Goal: Task Accomplishment & Management: Use online tool/utility

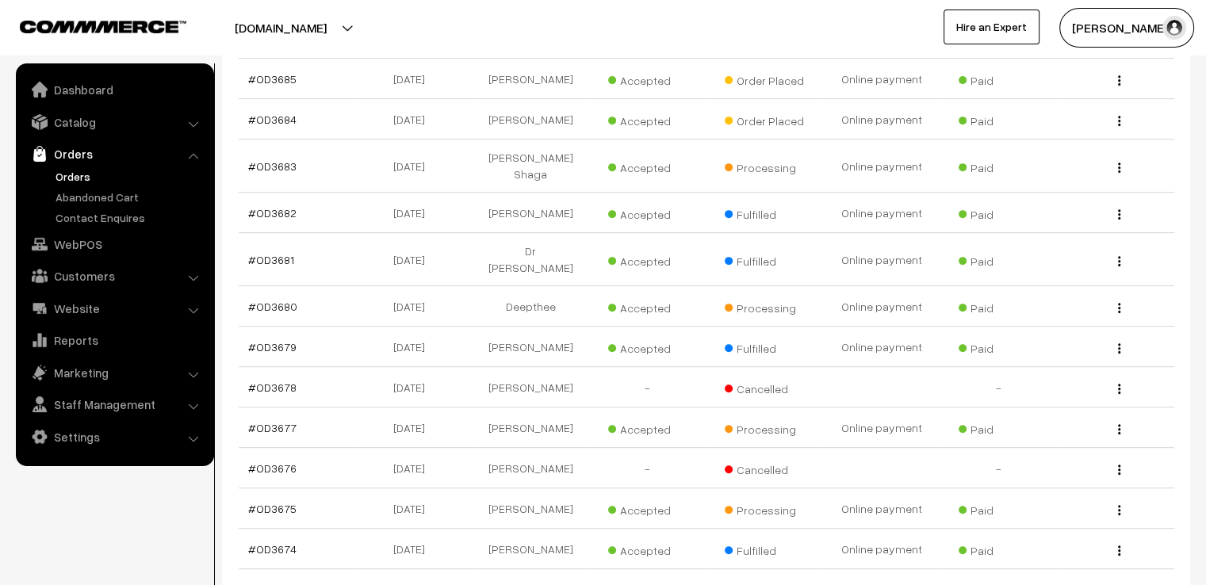
scroll to position [649, 0]
click at [280, 160] on link "#OD3683" at bounding box center [272, 166] width 48 height 13
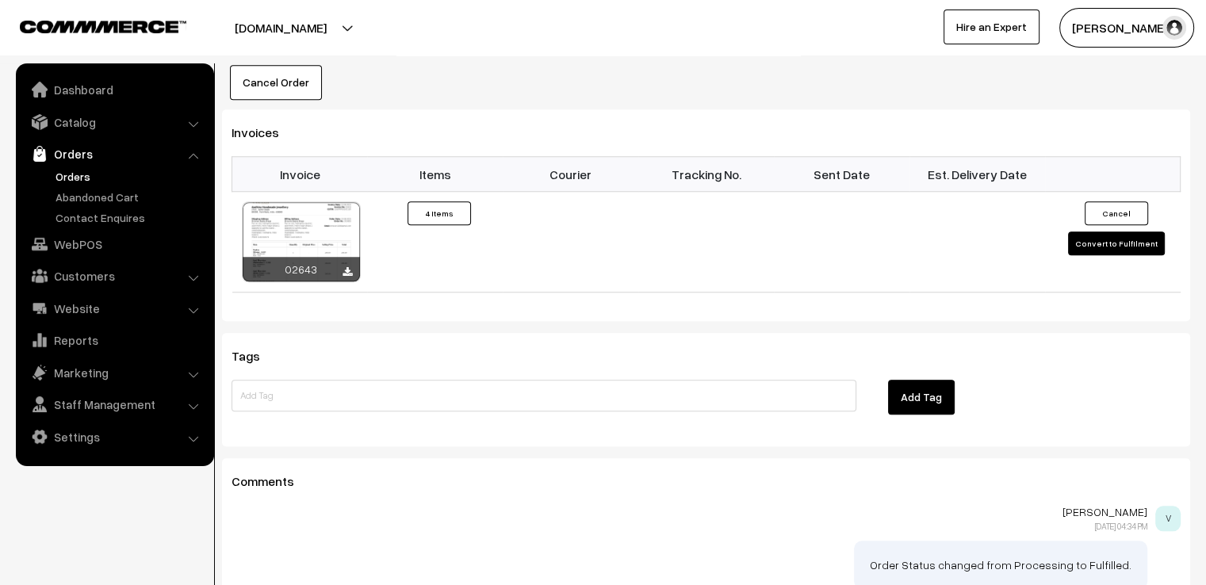
scroll to position [1364, 0]
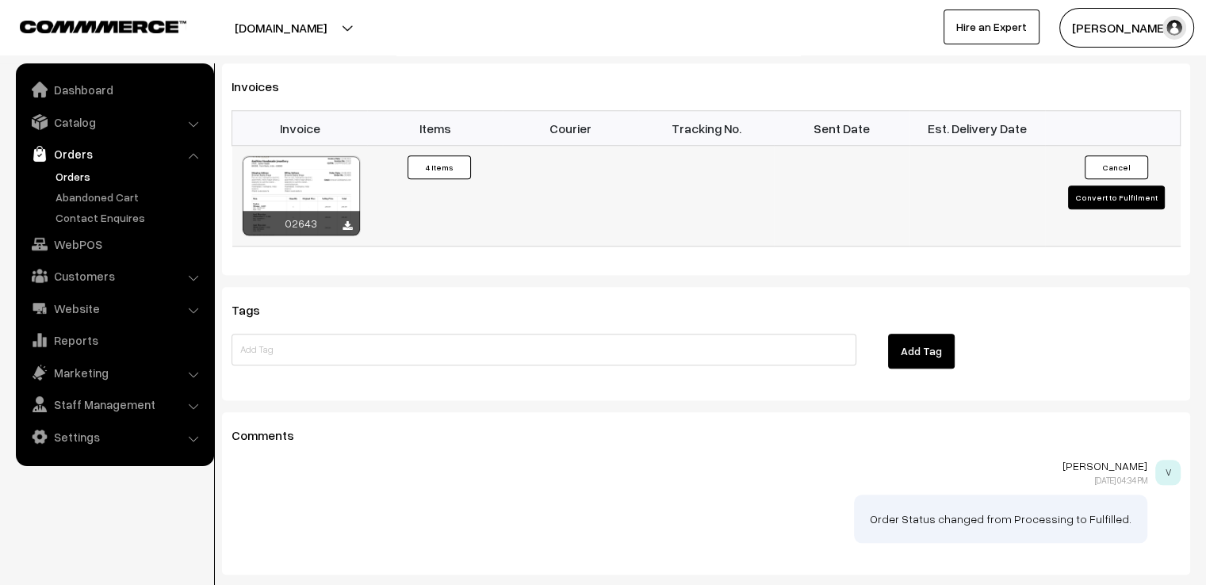
click at [1112, 186] on button "Convert to Fulfilment" at bounding box center [1116, 198] width 97 height 24
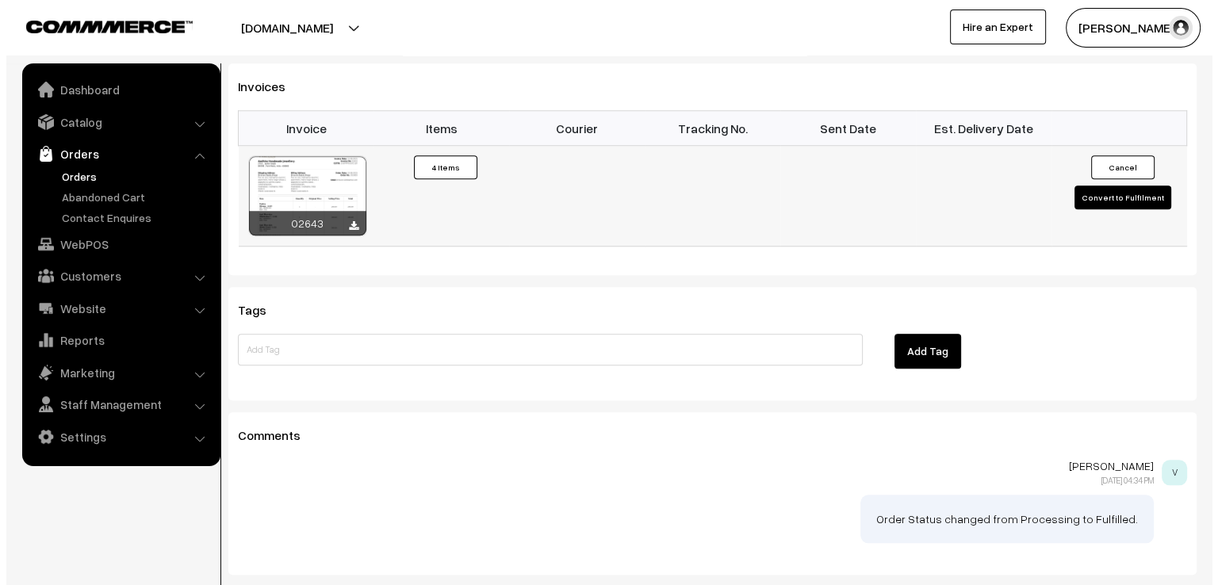
scroll to position [1369, 0]
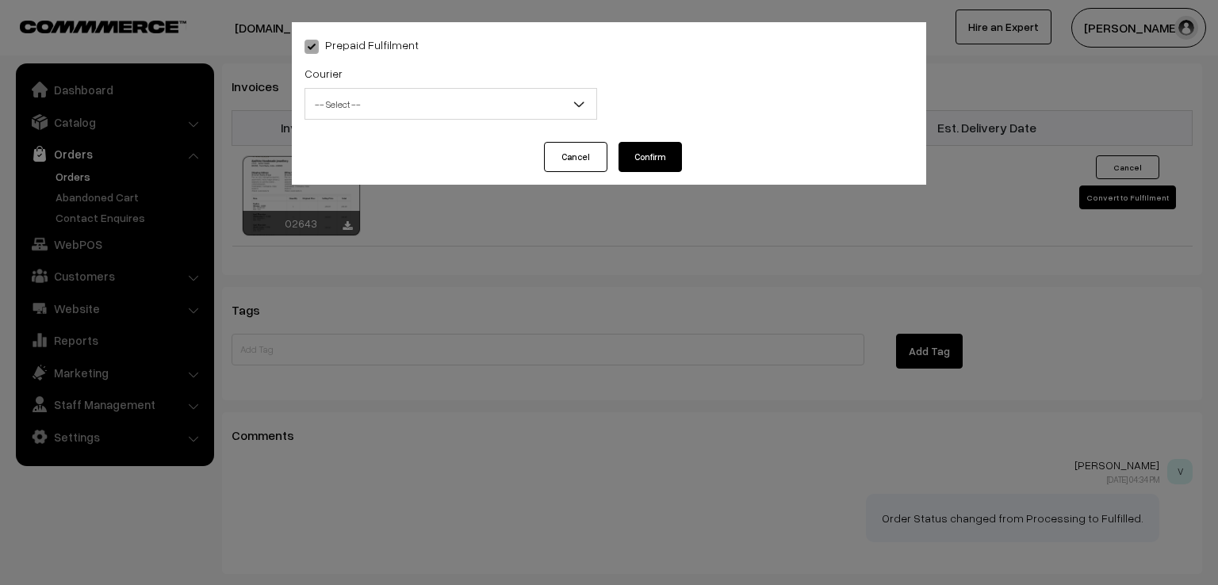
click at [464, 102] on span "-- Select --" at bounding box center [450, 104] width 291 height 28
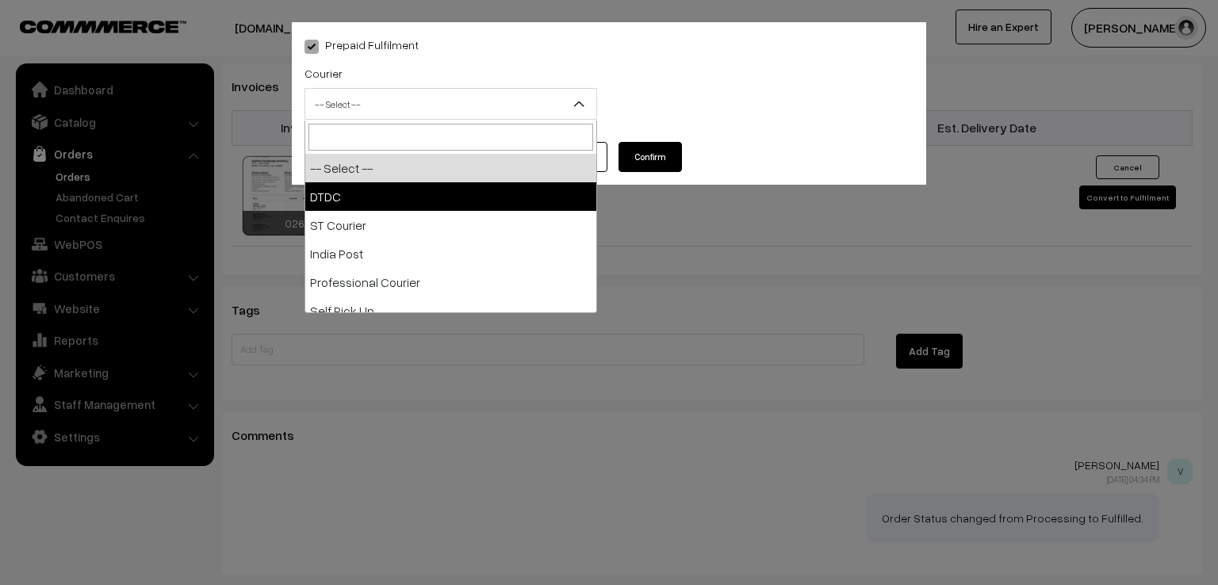
select select "1"
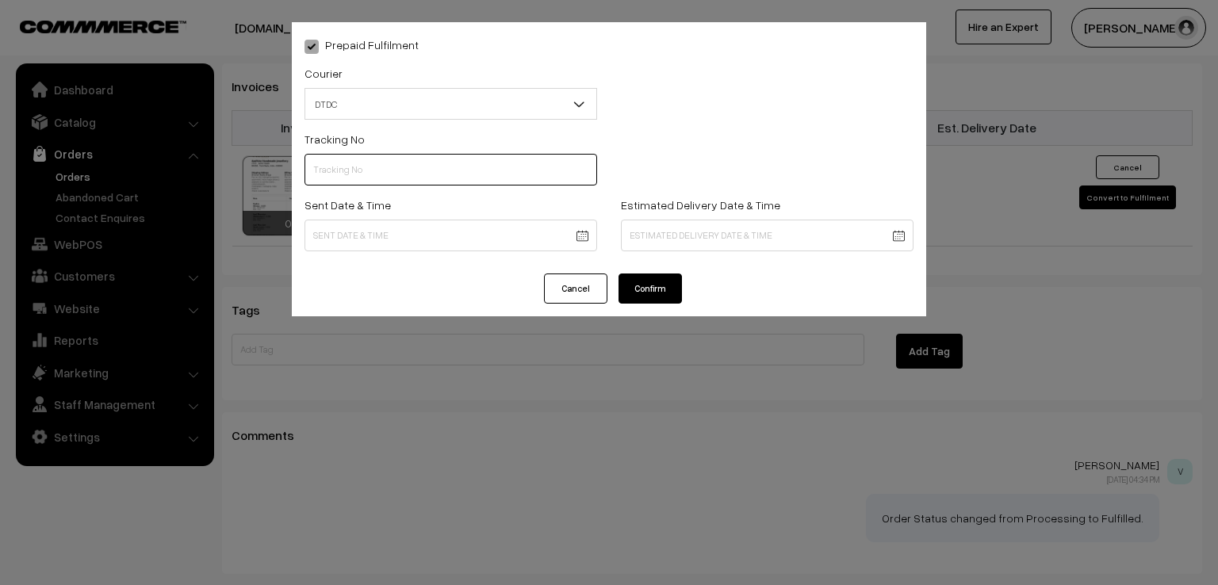
click at [395, 173] on input "text" at bounding box center [450, 170] width 293 height 32
type input "7x150787733"
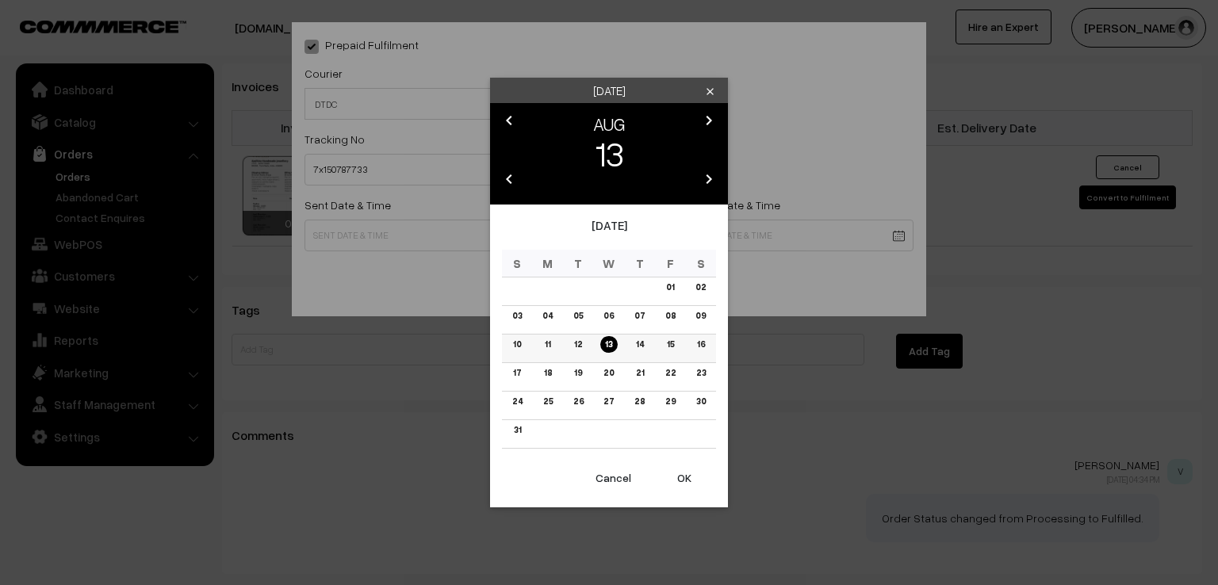
click at [572, 342] on link "12" at bounding box center [577, 344] width 17 height 17
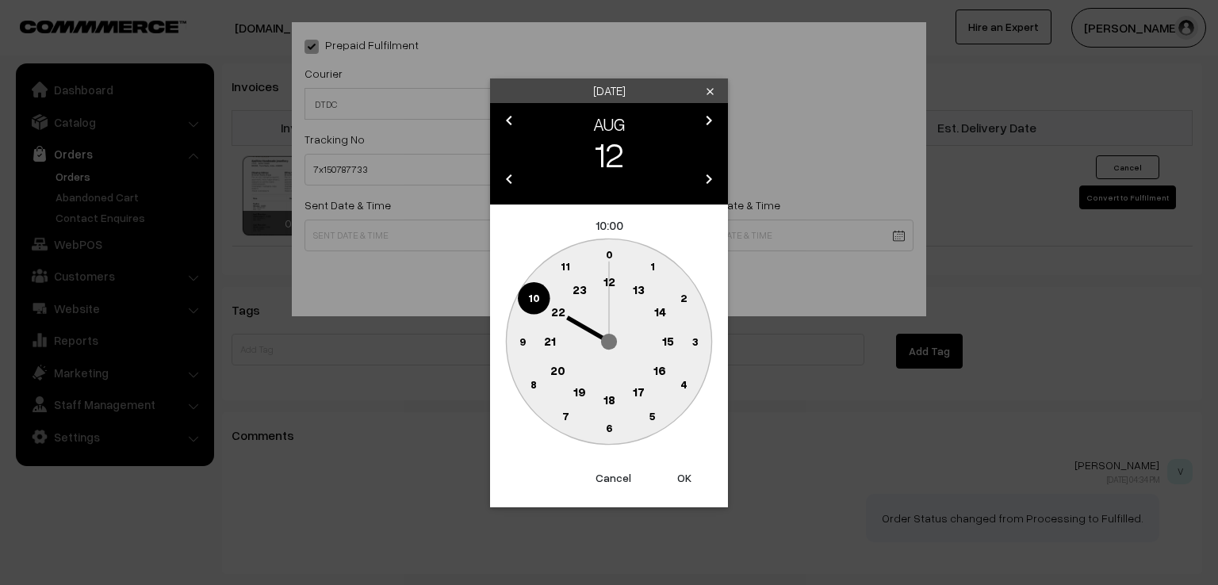
click at [520, 338] on text "9" at bounding box center [522, 340] width 6 height 13
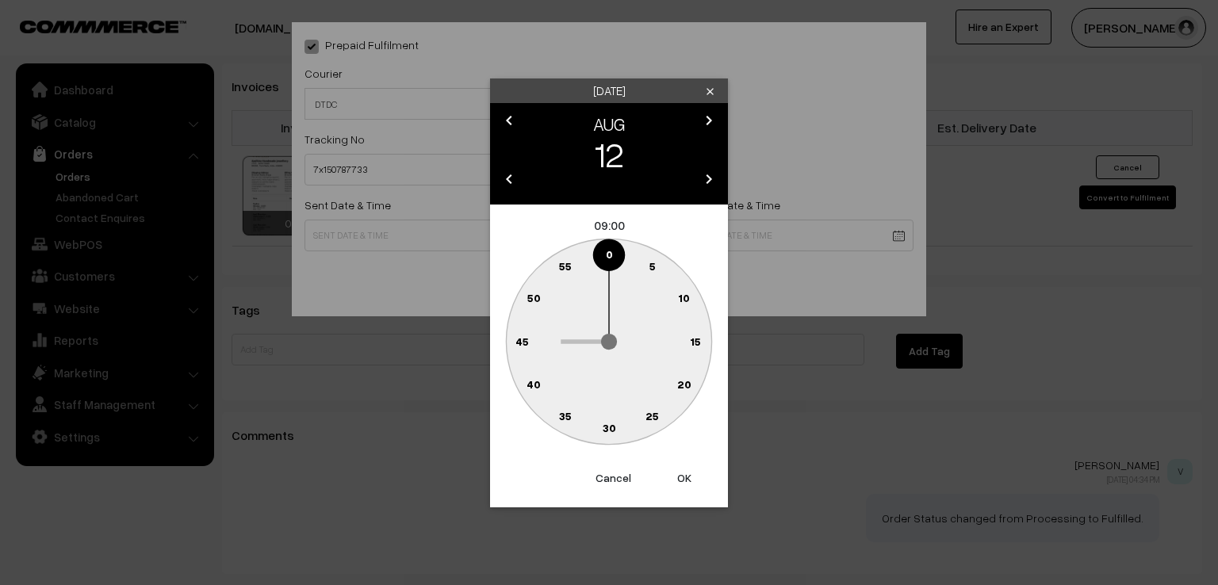
click at [603, 250] on circle at bounding box center [599, 257] width 21 height 21
type input "12-08-2025 09:59"
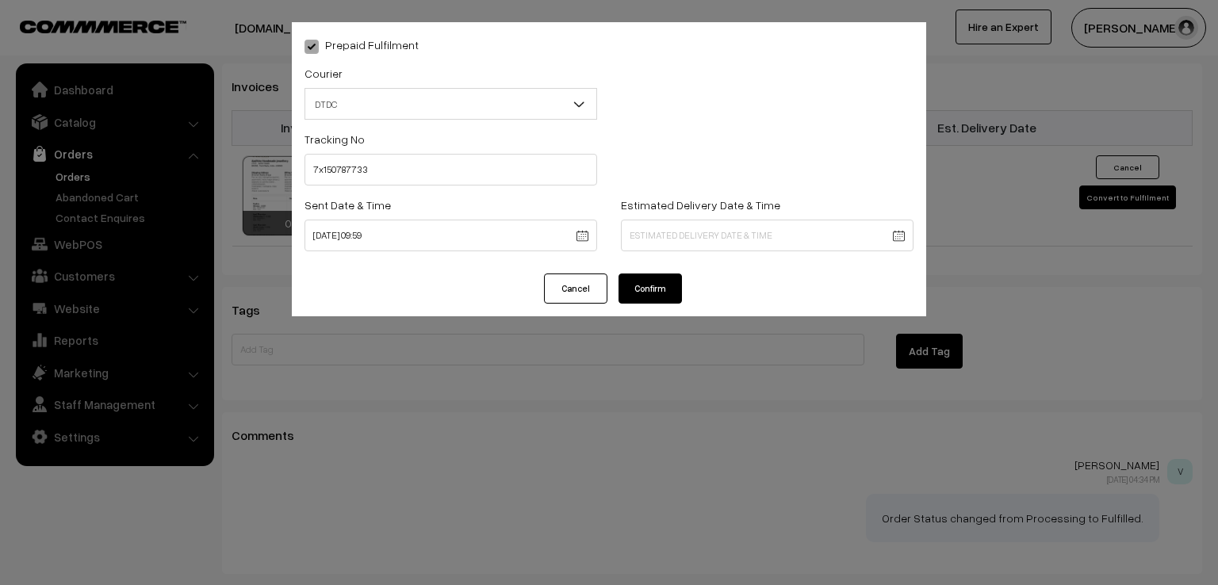
click at [638, 285] on button "Confirm" at bounding box center [649, 289] width 63 height 30
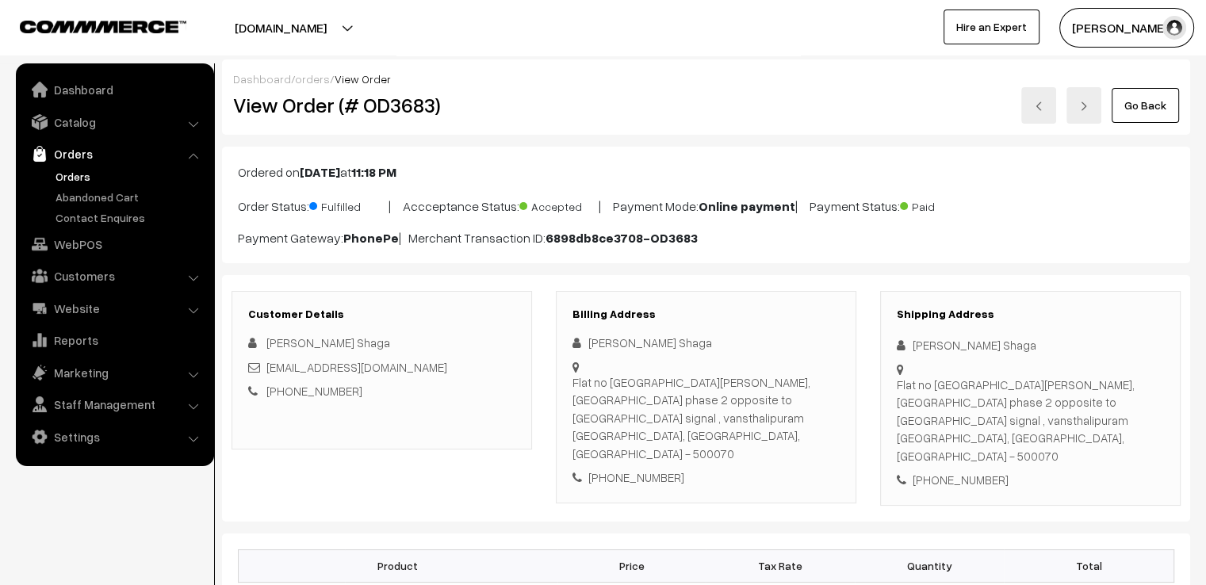
click at [1165, 105] on link "Go Back" at bounding box center [1145, 105] width 67 height 35
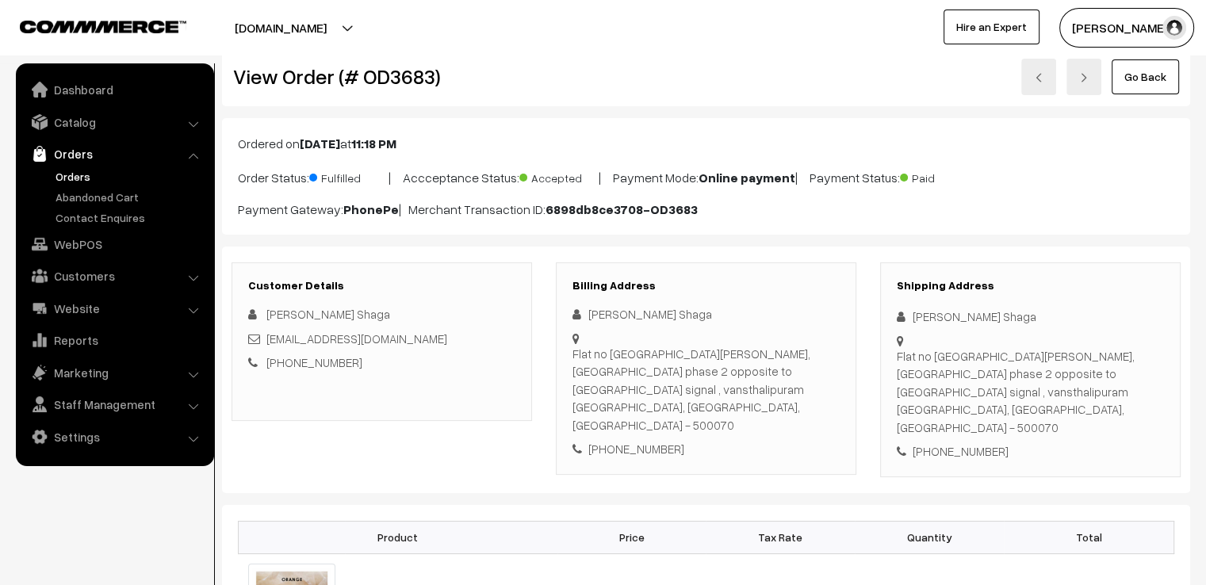
scroll to position [32, 0]
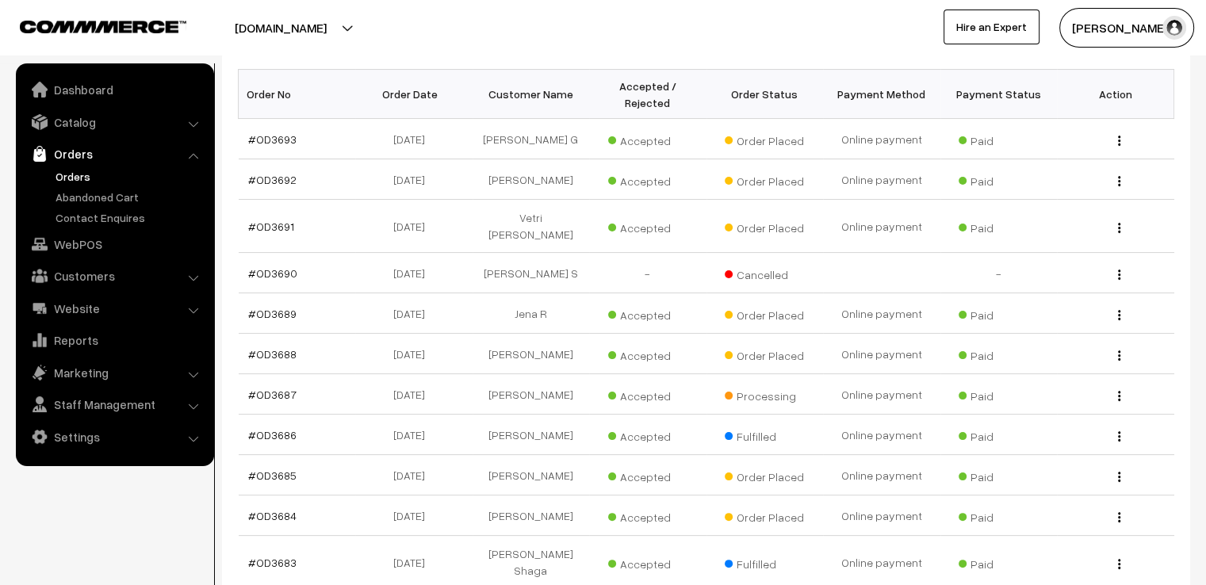
scroll to position [285, 0]
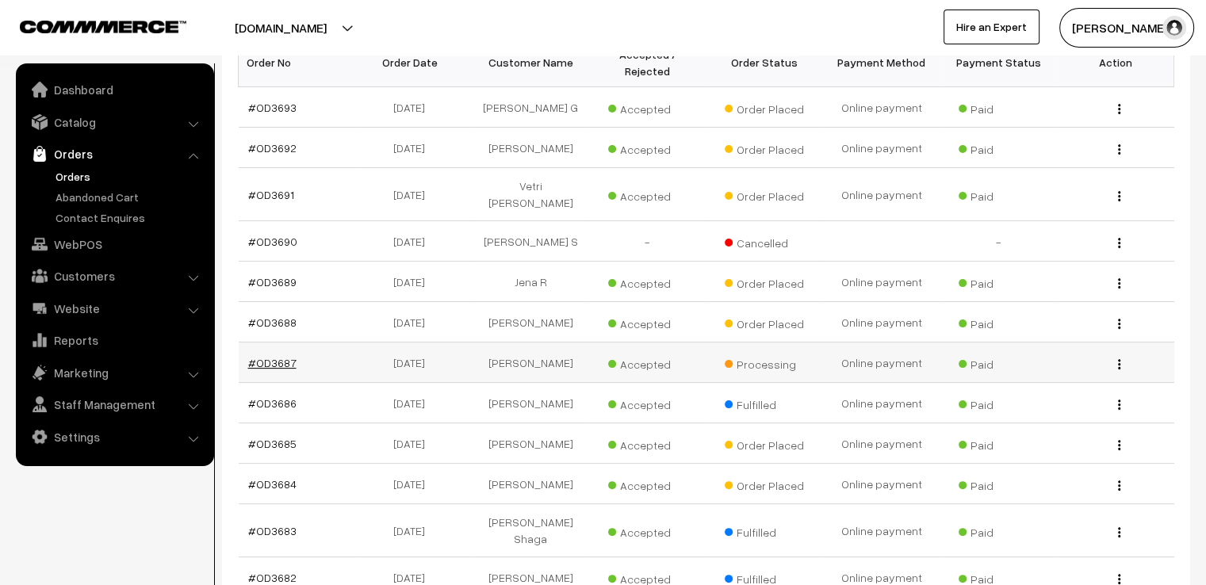
click at [281, 356] on link "#OD3687" at bounding box center [272, 362] width 48 height 13
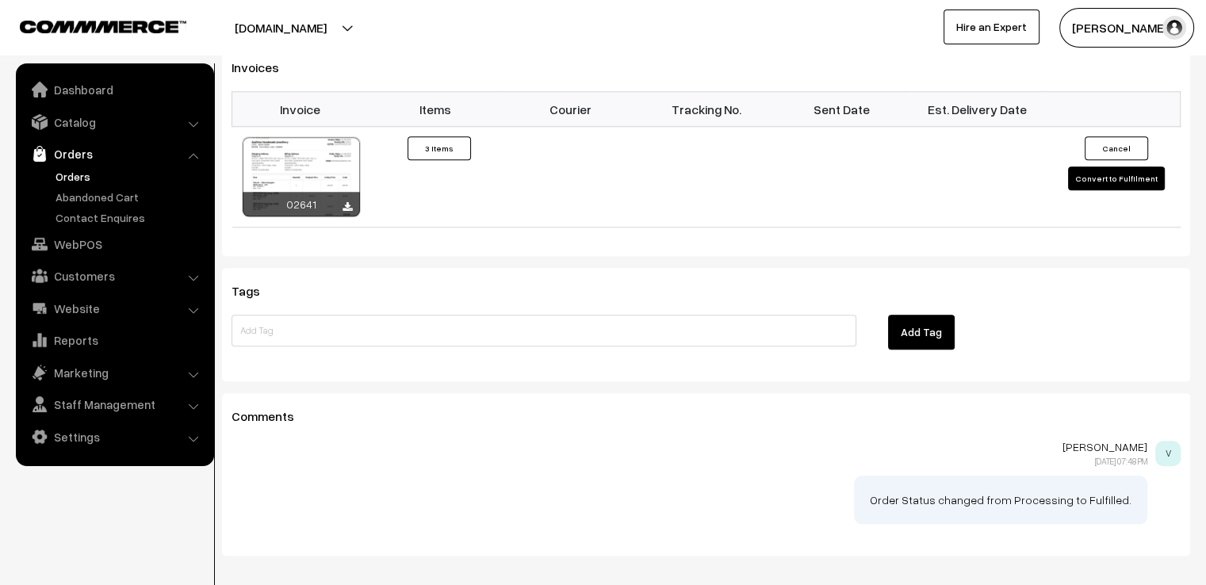
scroll to position [1332, 0]
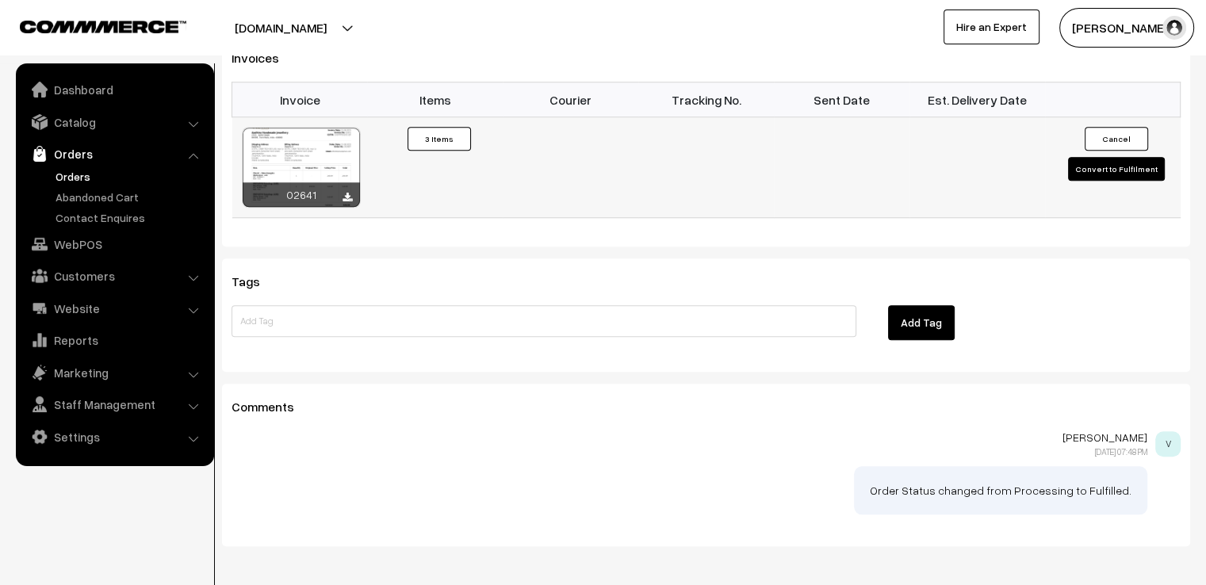
click at [1120, 157] on button "Convert to Fulfilment" at bounding box center [1116, 169] width 97 height 24
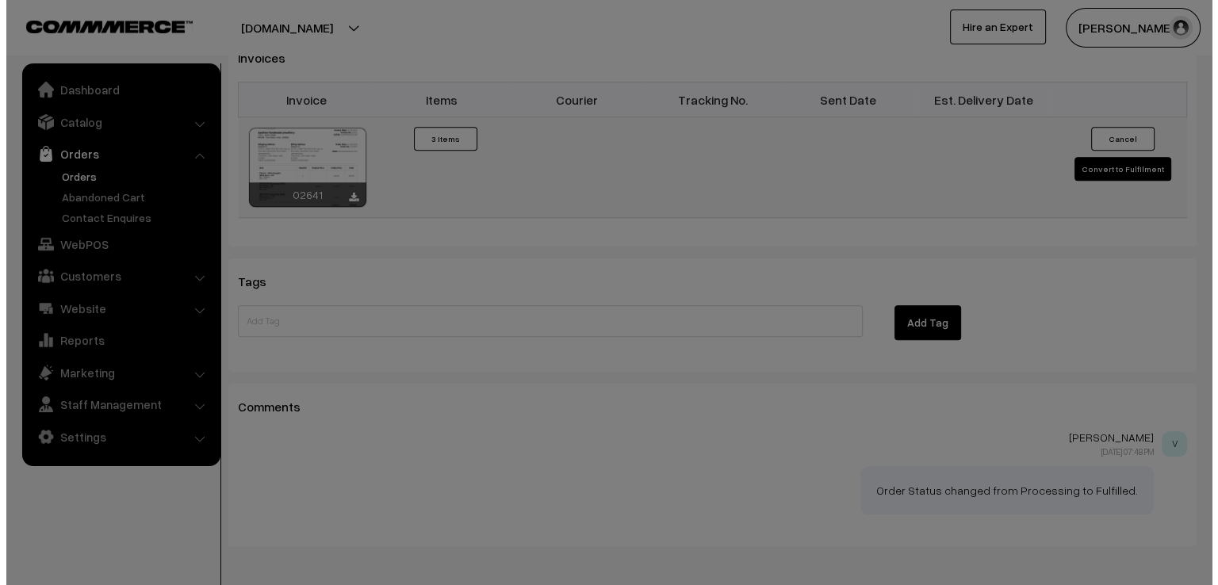
scroll to position [1336, 0]
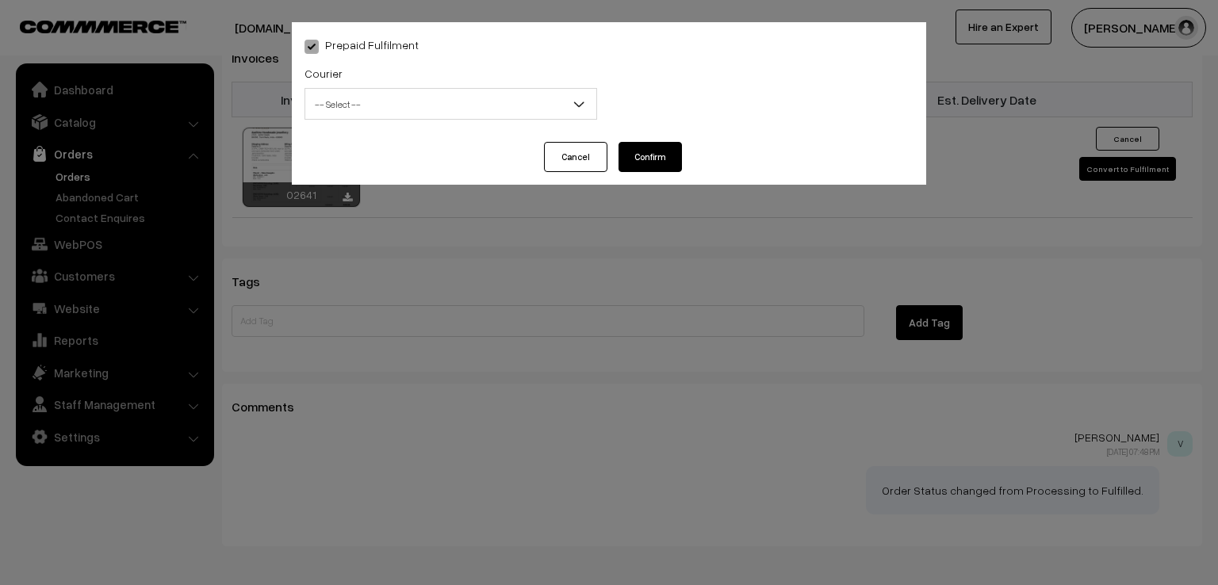
click at [427, 118] on span "-- Select --" at bounding box center [450, 104] width 291 height 28
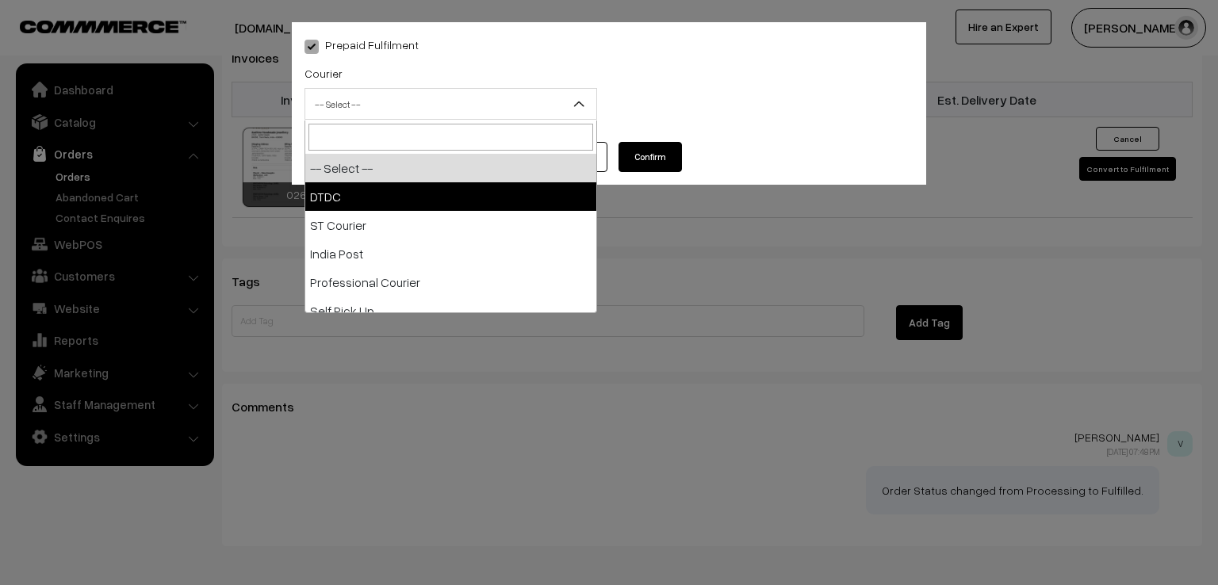
select select "1"
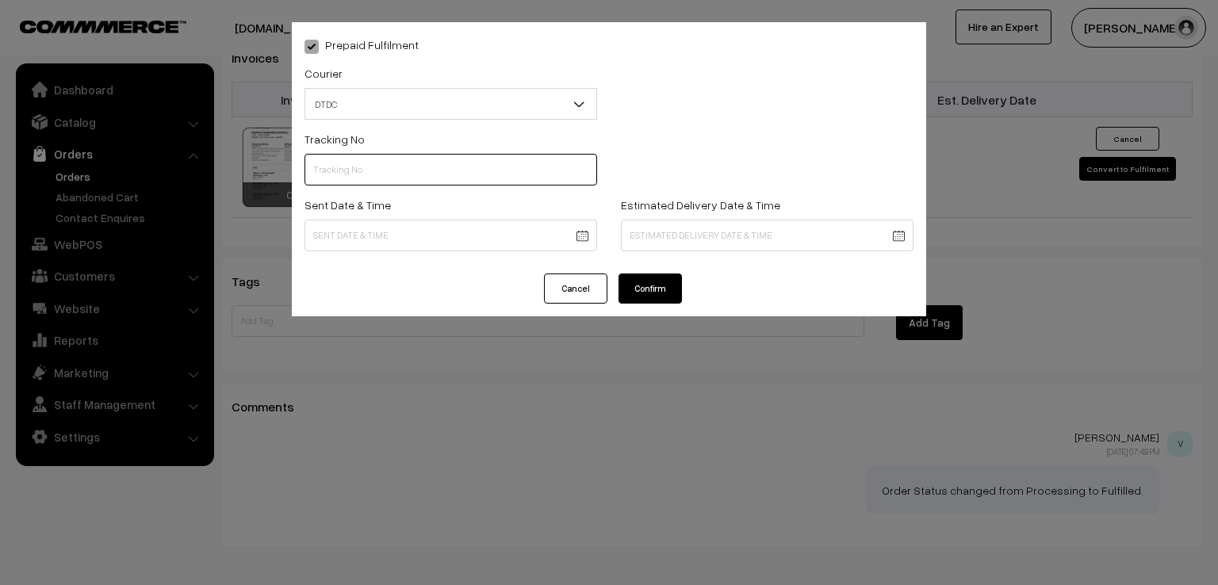
click at [366, 177] on input "text" at bounding box center [450, 170] width 293 height 32
type input "D1005078301"
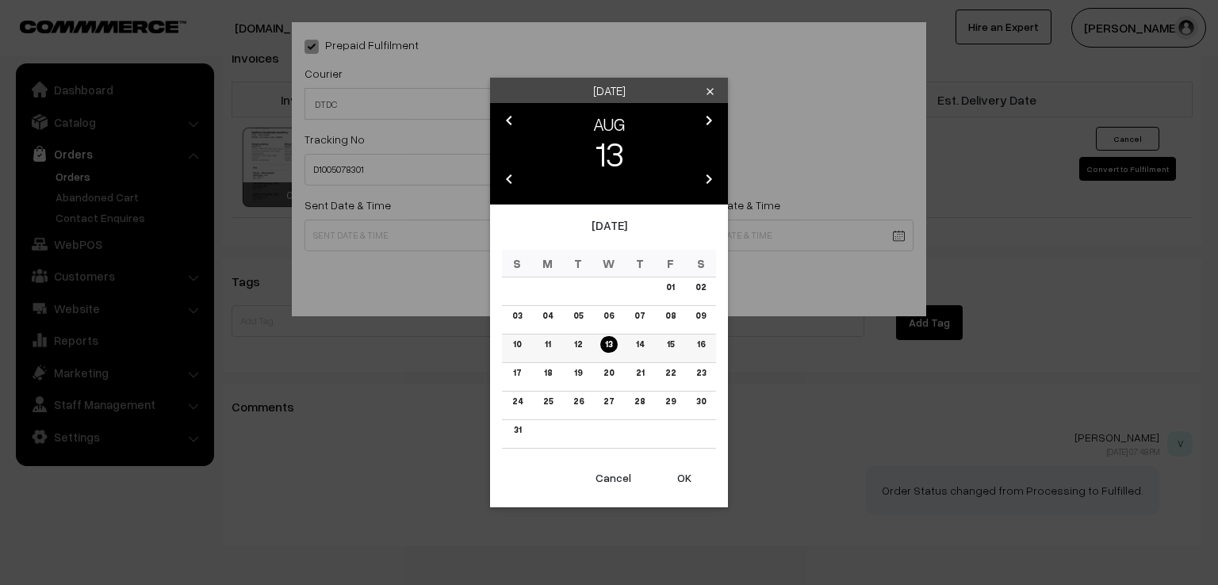
click at [584, 350] on link "12" at bounding box center [577, 344] width 17 height 17
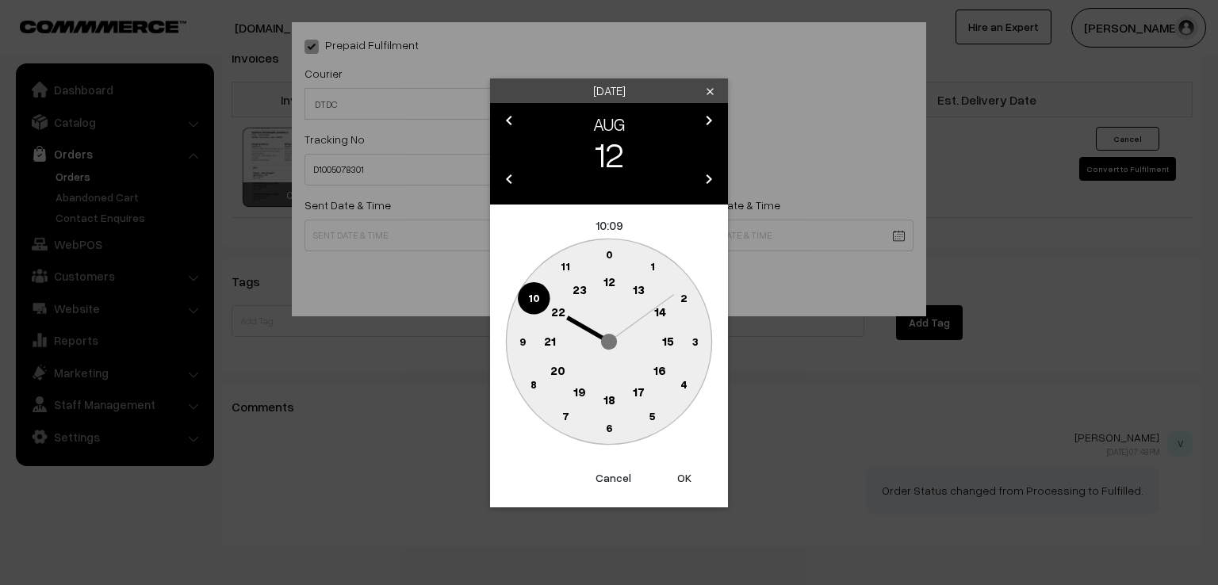
click at [521, 347] on text "9" at bounding box center [522, 340] width 6 height 13
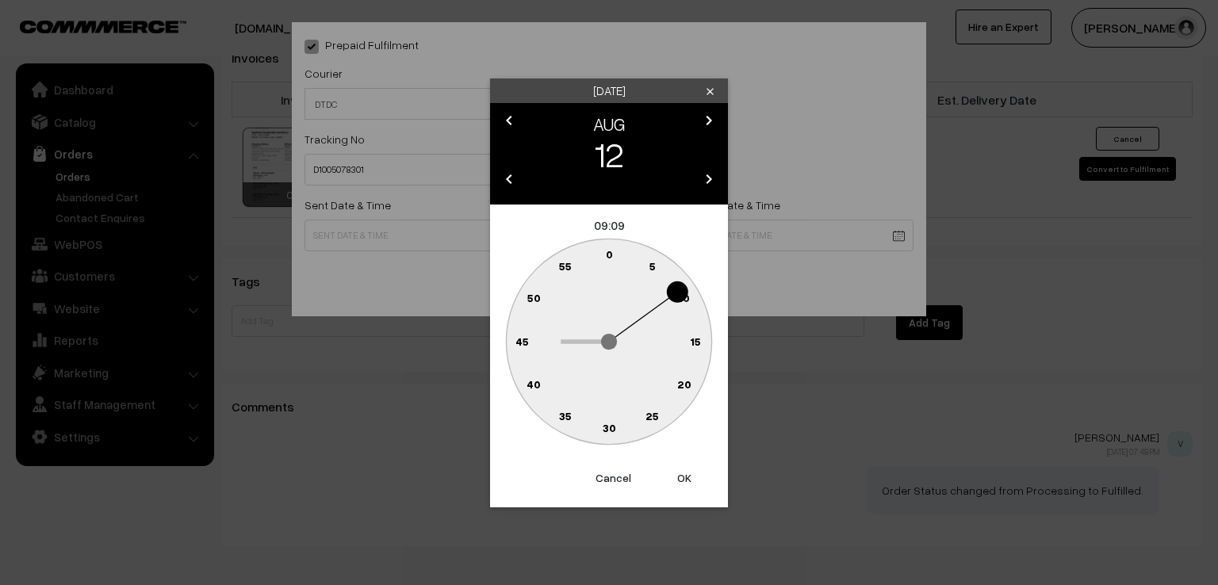
click at [606, 254] on text "0" at bounding box center [609, 253] width 7 height 13
type input "12-08-2025 09:00"
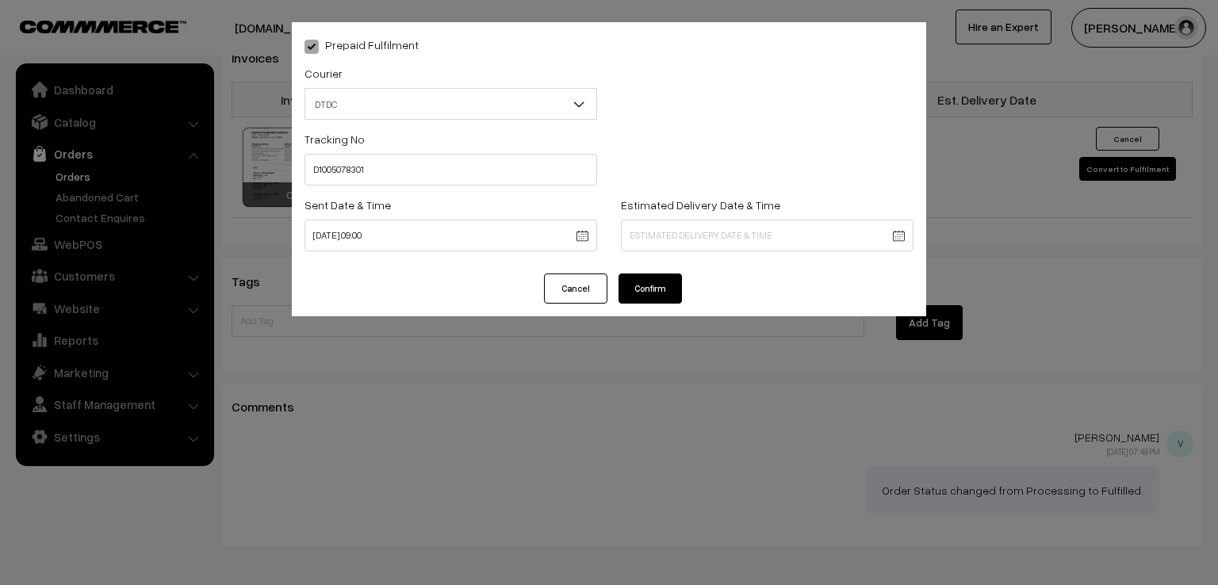
click at [666, 293] on button "Confirm" at bounding box center [649, 289] width 63 height 30
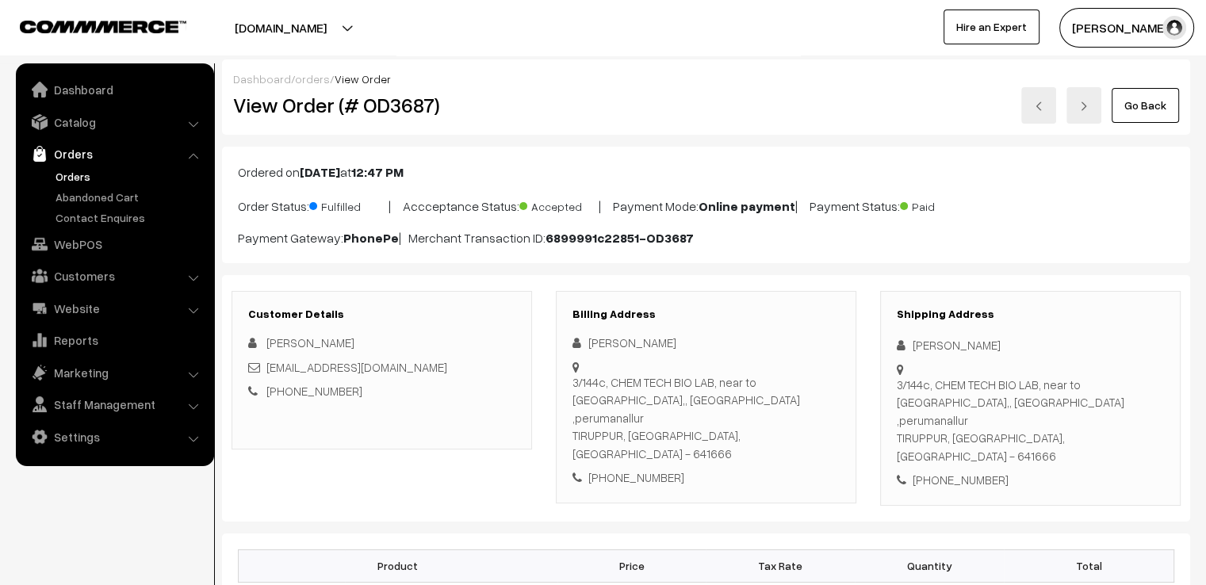
click at [1142, 124] on div "Dashboard / orders / View Order View Order (# OD3687) Go Back" at bounding box center [706, 96] width 968 height 75
click at [1142, 114] on link "Go Back" at bounding box center [1145, 105] width 67 height 35
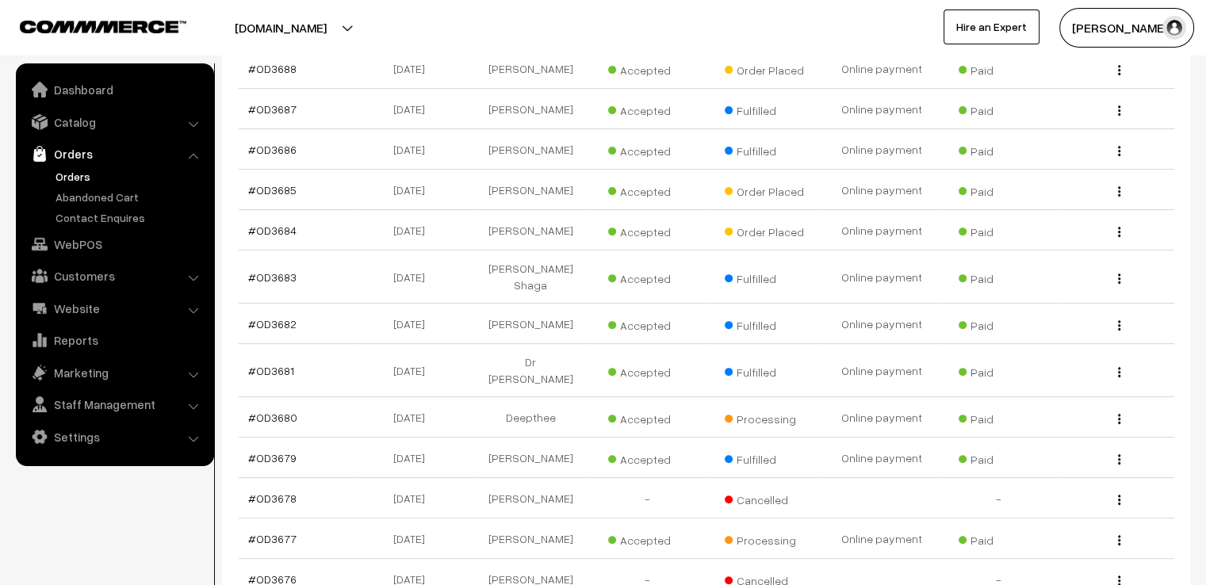
scroll to position [571, 0]
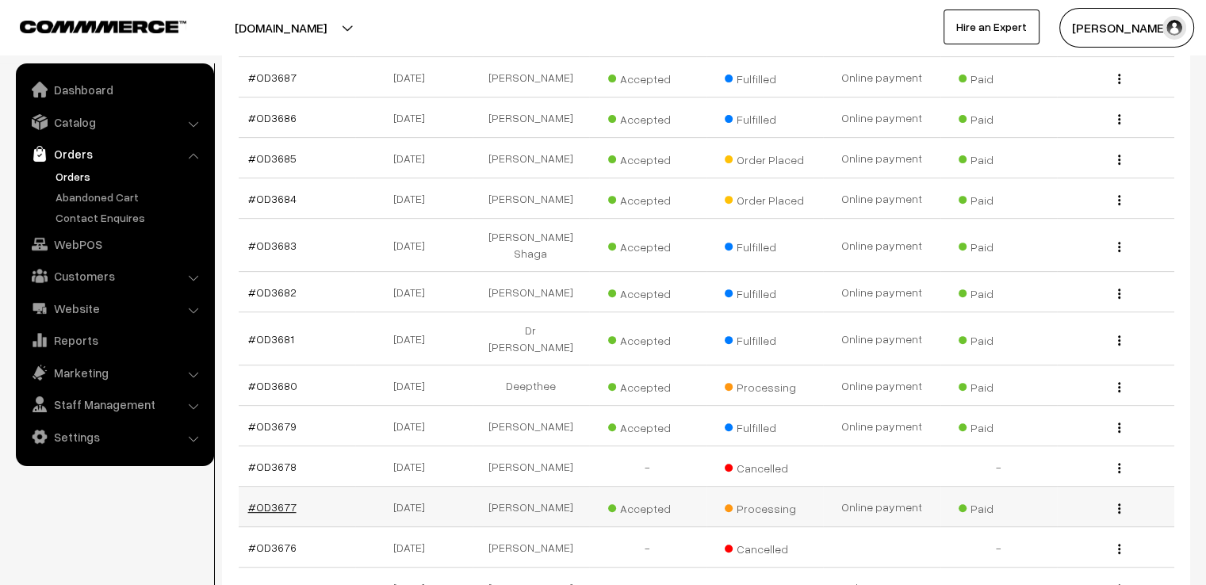
click at [277, 500] on link "#OD3677" at bounding box center [272, 506] width 48 height 13
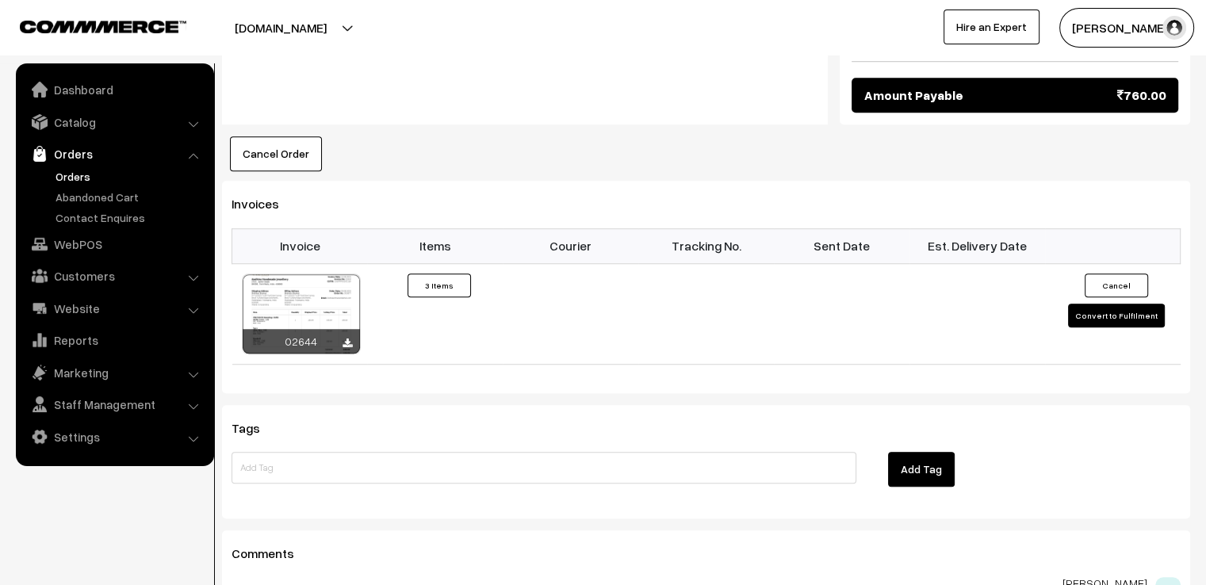
scroll to position [1205, 0]
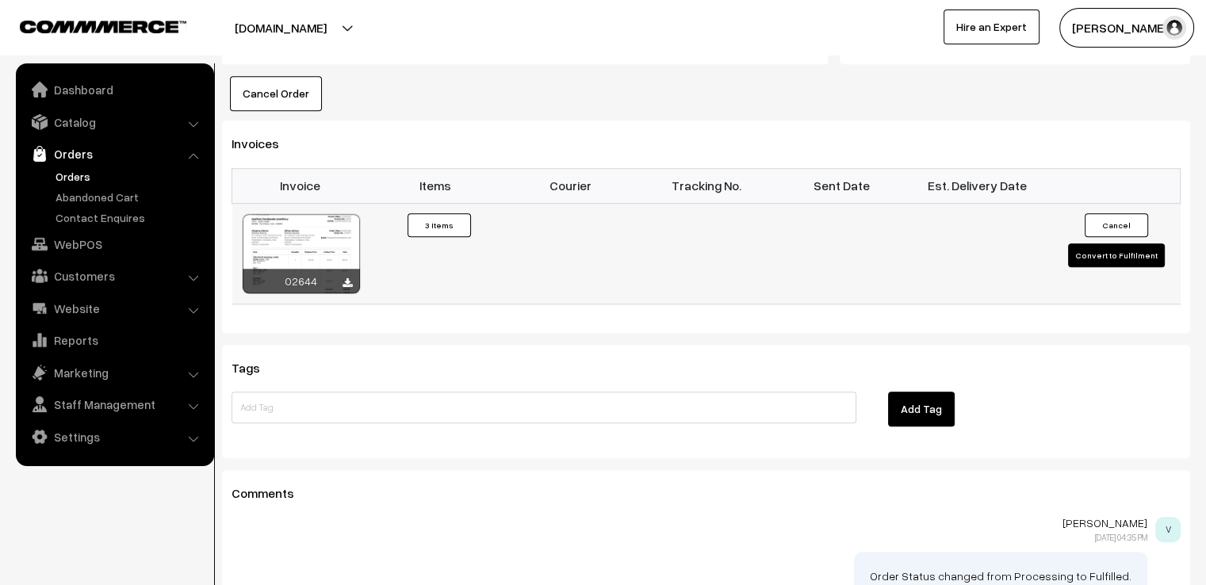
click at [1143, 243] on button "Convert to Fulfilment" at bounding box center [1116, 255] width 97 height 24
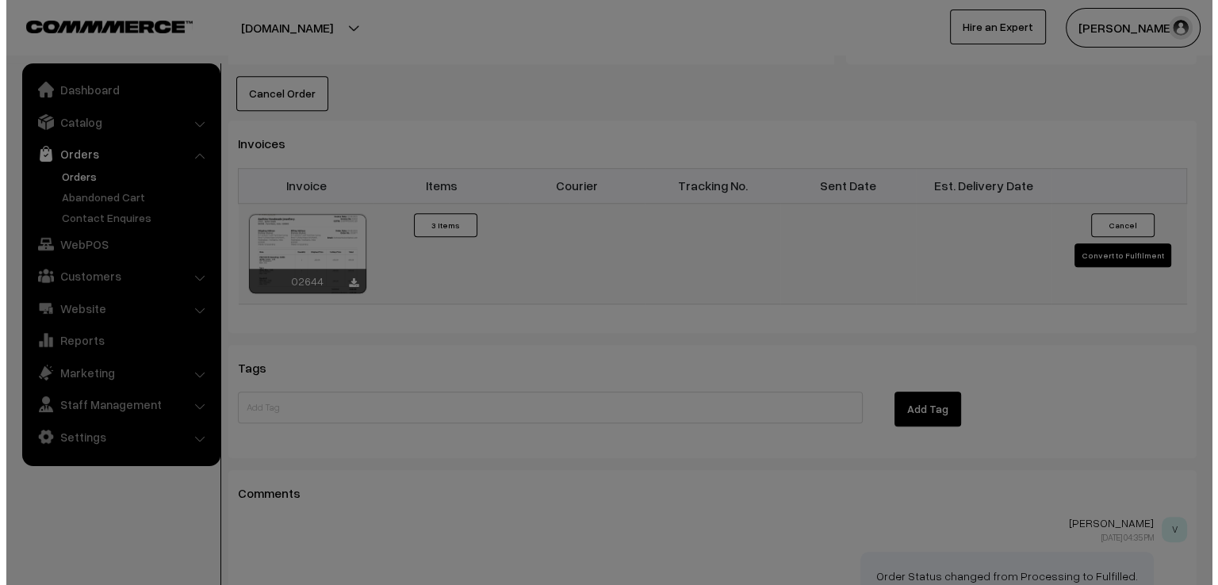
scroll to position [1208, 0]
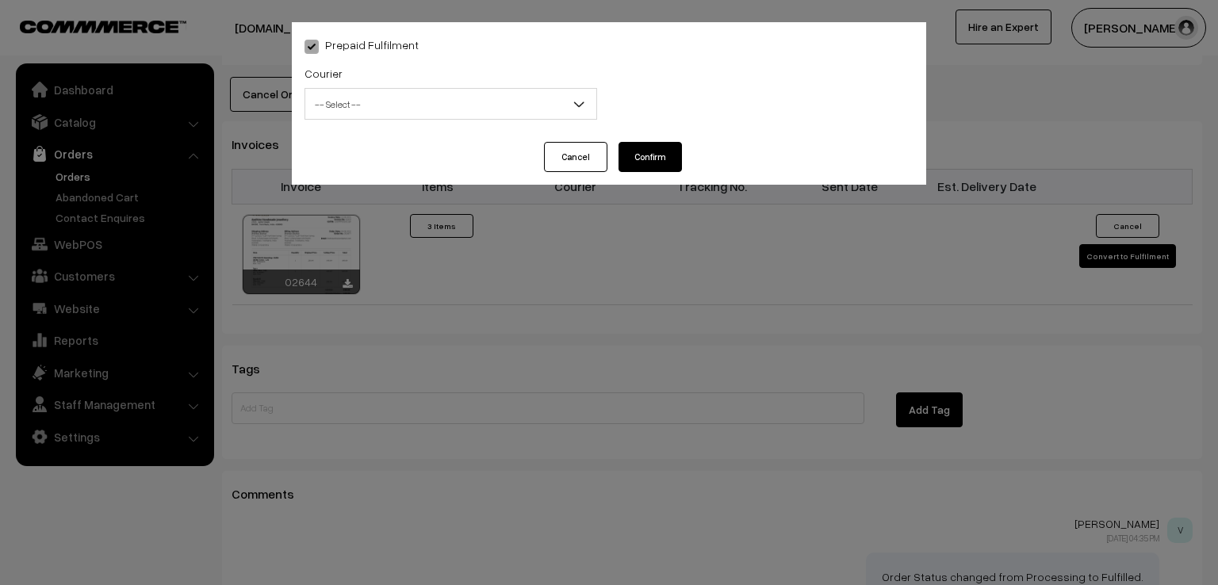
click at [535, 104] on span "-- Select --" at bounding box center [450, 104] width 291 height 28
select select "1"
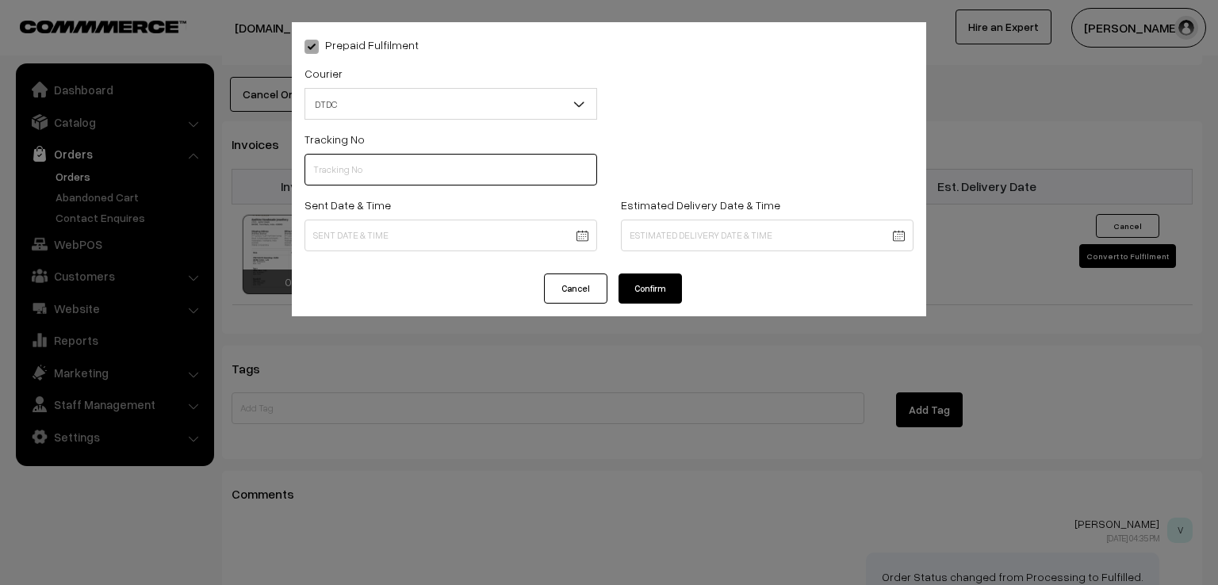
click at [393, 173] on input "text" at bounding box center [450, 170] width 293 height 32
type input "7X150787735"
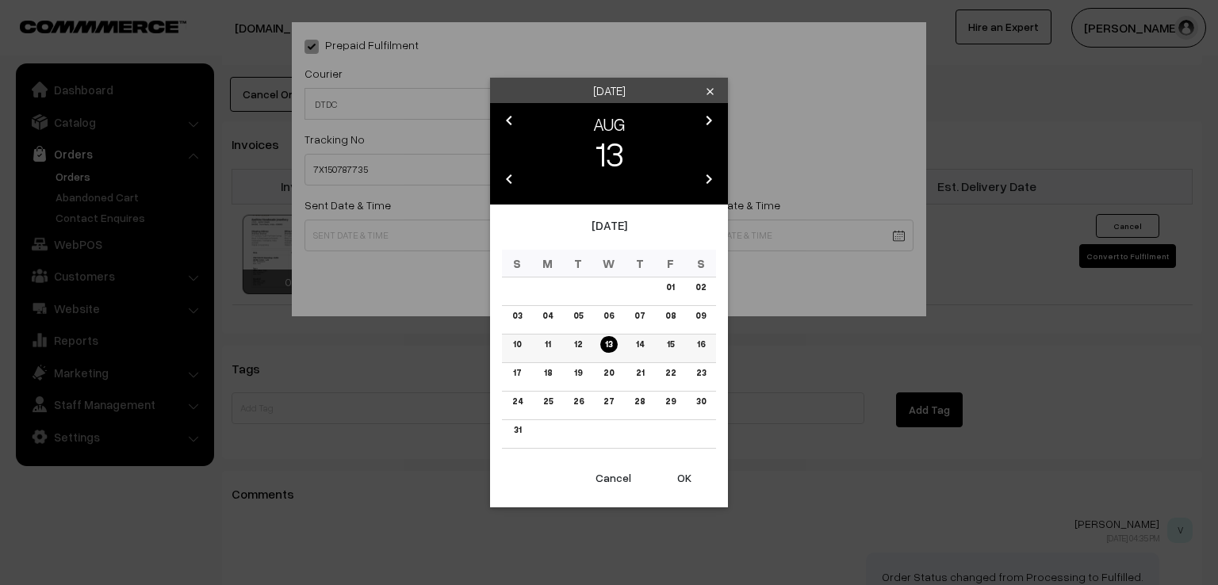
click at [582, 352] on link "12" at bounding box center [577, 344] width 17 height 17
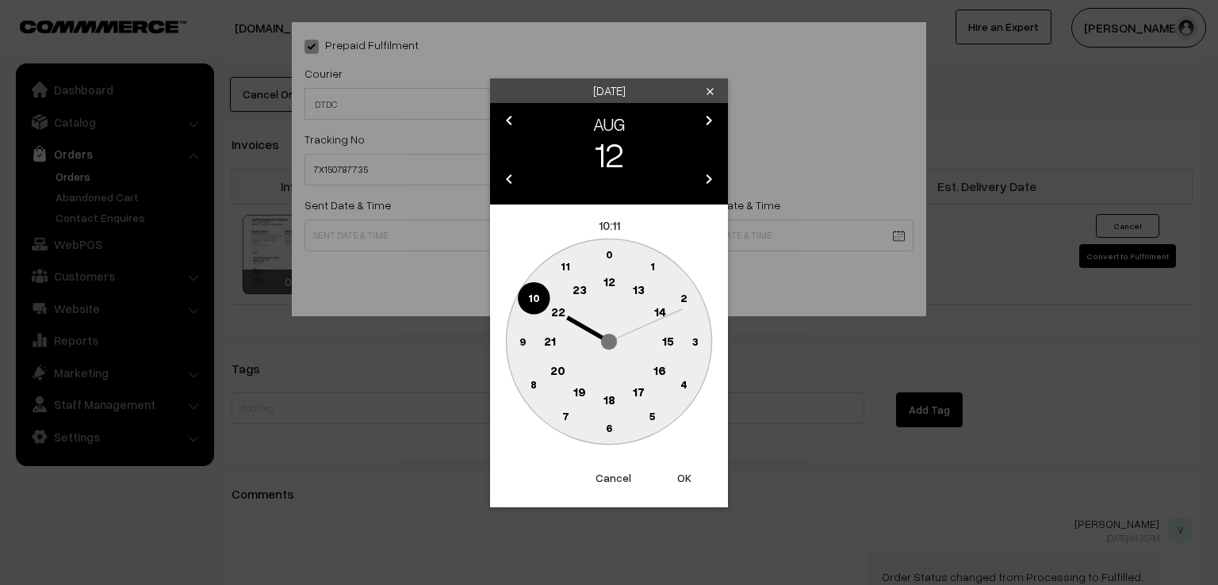
click at [515, 348] on circle at bounding box center [522, 341] width 33 height 33
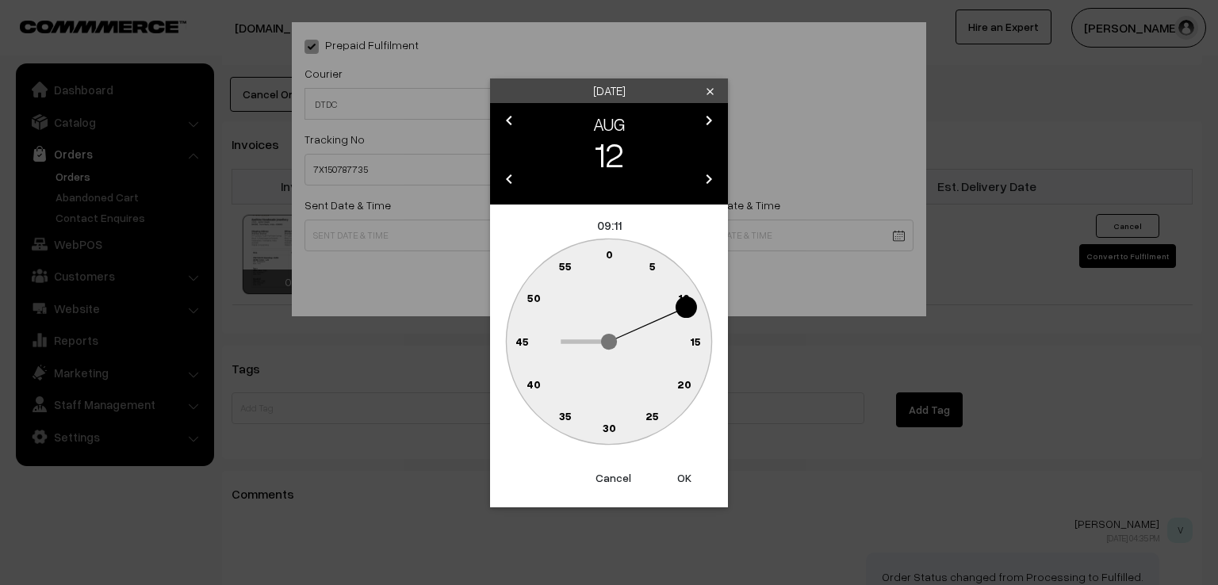
click at [607, 252] on text "0" at bounding box center [609, 253] width 7 height 13
type input "12-08-2025 09:00"
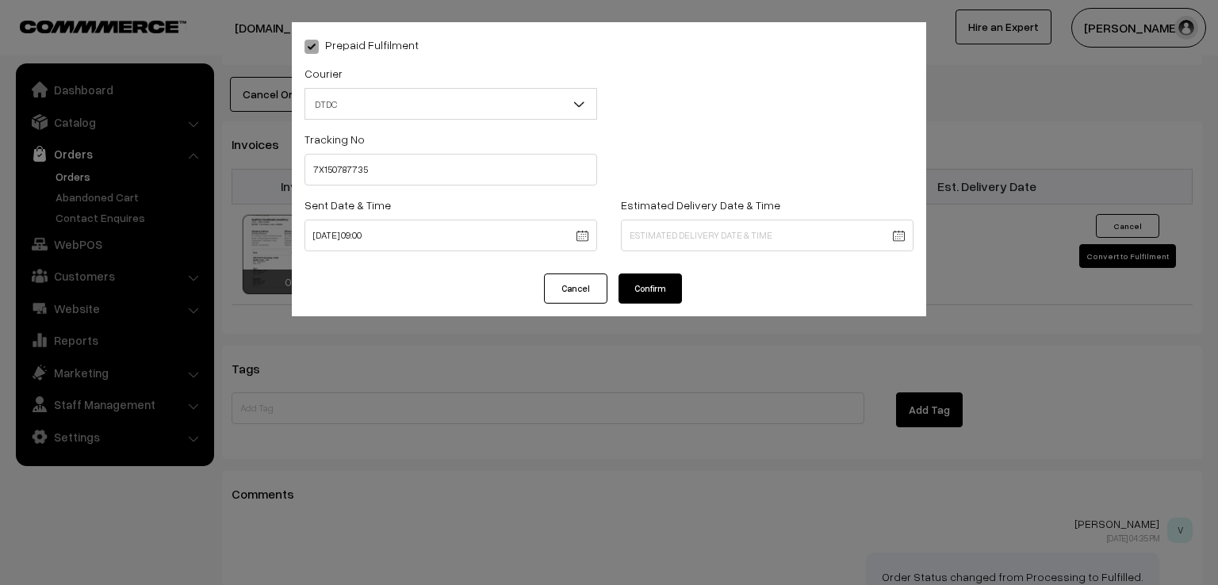
click at [631, 279] on button "Confirm" at bounding box center [649, 289] width 63 height 30
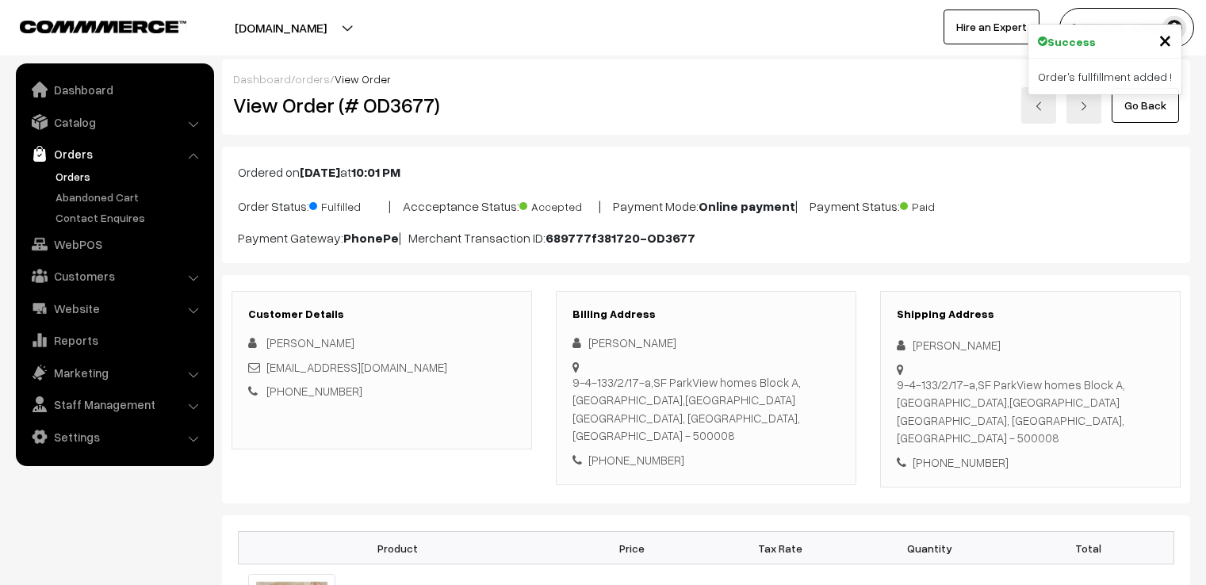
scroll to position [1205, 0]
